Goal: Task Accomplishment & Management: Use online tool/utility

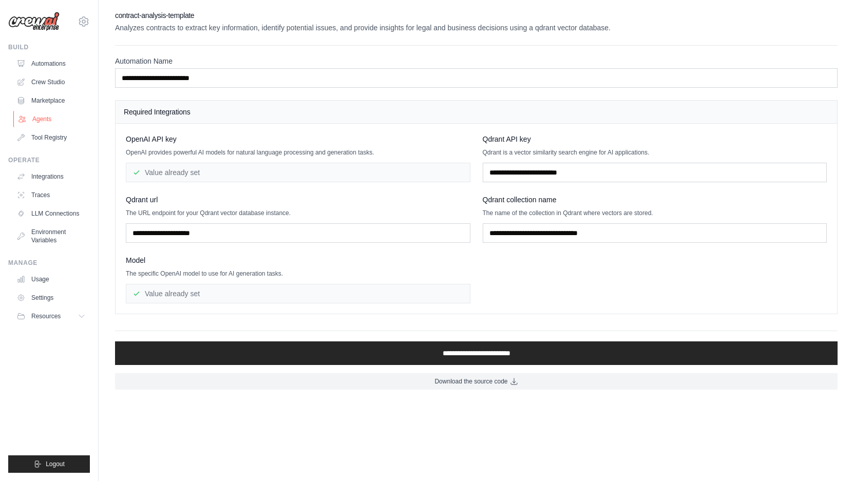
click at [67, 119] on link "Agents" at bounding box center [52, 119] width 78 height 16
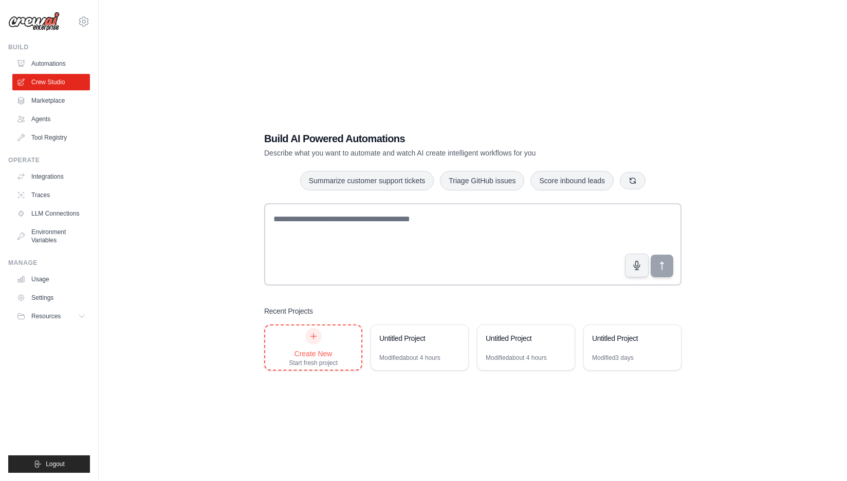
click at [323, 366] on div "Start fresh project" at bounding box center [313, 363] width 49 height 8
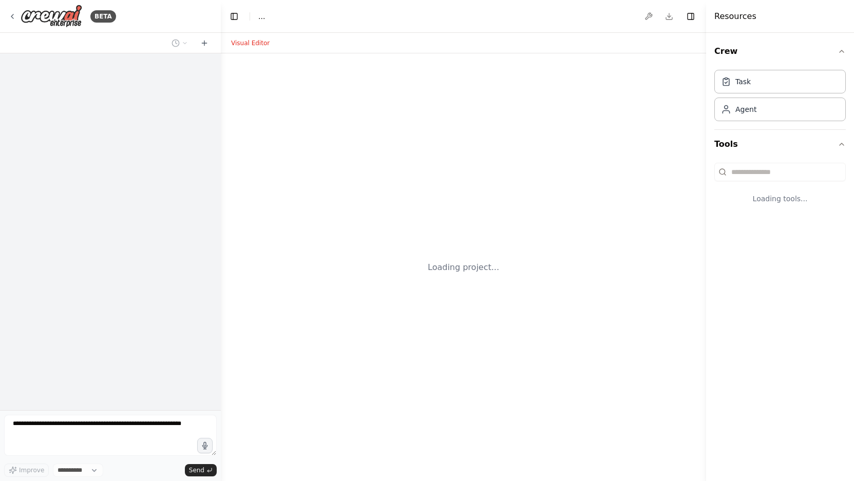
select select "****"
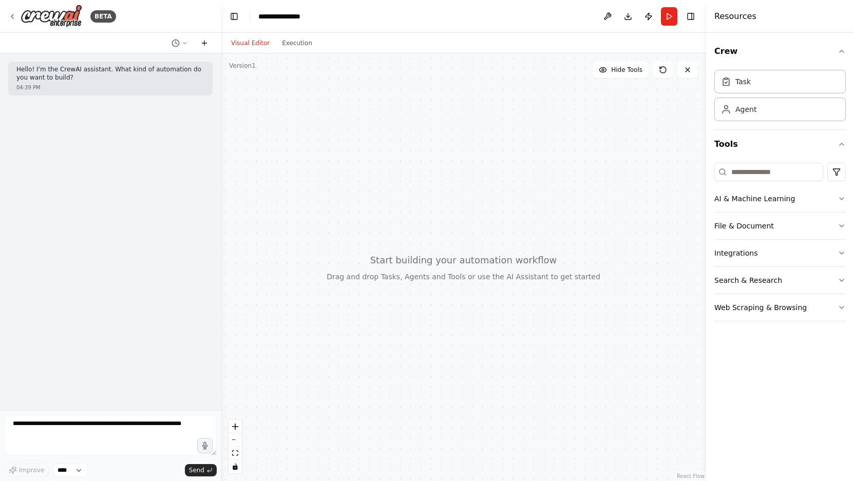
click at [201, 46] on icon at bounding box center [204, 43] width 8 height 8
click at [198, 43] on button at bounding box center [204, 43] width 16 height 12
click at [722, 219] on button "File & Document" at bounding box center [781, 226] width 132 height 27
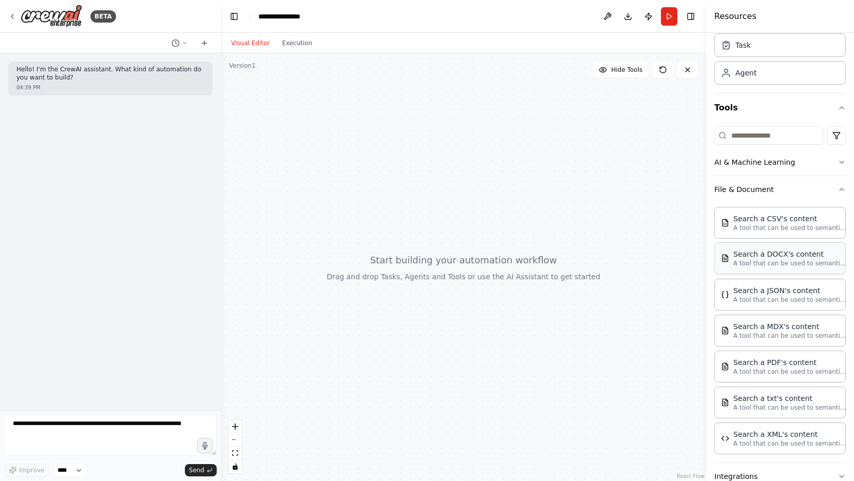
scroll to position [117, 0]
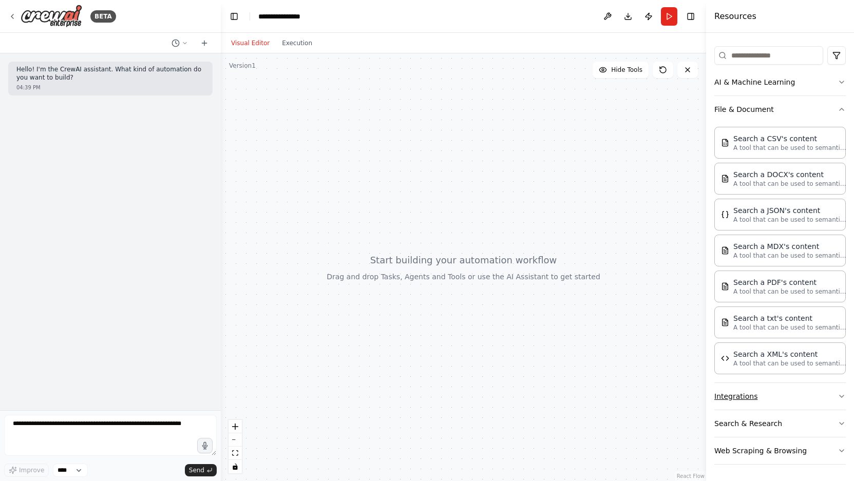
click at [748, 395] on button "Integrations" at bounding box center [781, 396] width 132 height 27
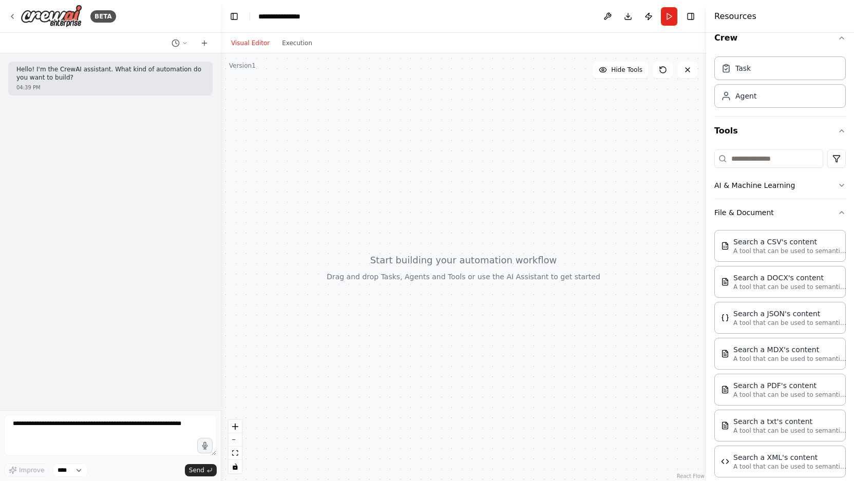
scroll to position [0, 0]
